Goal: Use online tool/utility: Utilize a website feature to perform a specific function

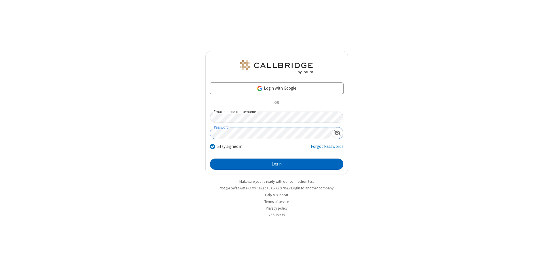
click at [276, 164] on button "Login" at bounding box center [276, 164] width 133 height 12
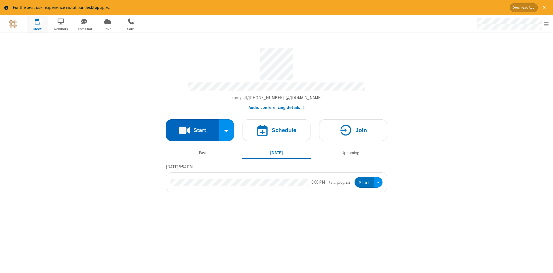
click at [192, 128] on button "Start" at bounding box center [192, 130] width 53 height 22
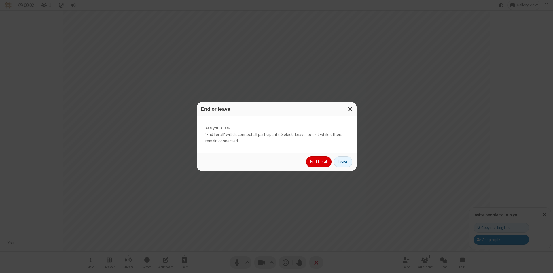
click at [319, 161] on button "End for all" at bounding box center [318, 162] width 25 height 12
